Goal: Register for event/course

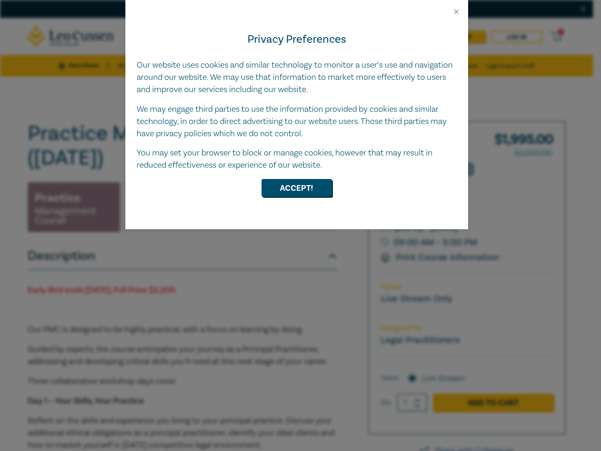
click at [301, 225] on div "Privacy Preferences Our website uses cookies and similar technology to monitor …" at bounding box center [296, 122] width 343 height 213
click at [457, 12] on button "Close" at bounding box center [456, 12] width 8 height 8
click at [297, 188] on button "Accept!" at bounding box center [297, 188] width 70 height 18
